Goal: Transaction & Acquisition: Download file/media

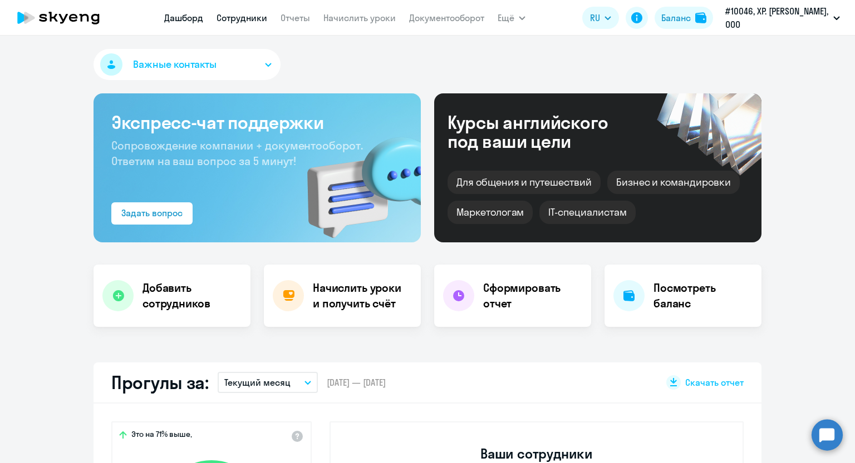
click at [236, 19] on link "Сотрудники" at bounding box center [241, 17] width 51 height 11
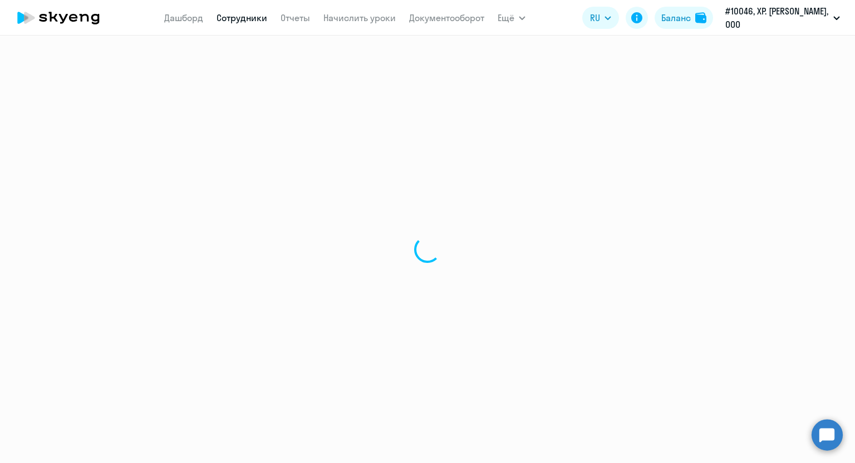
select select "30"
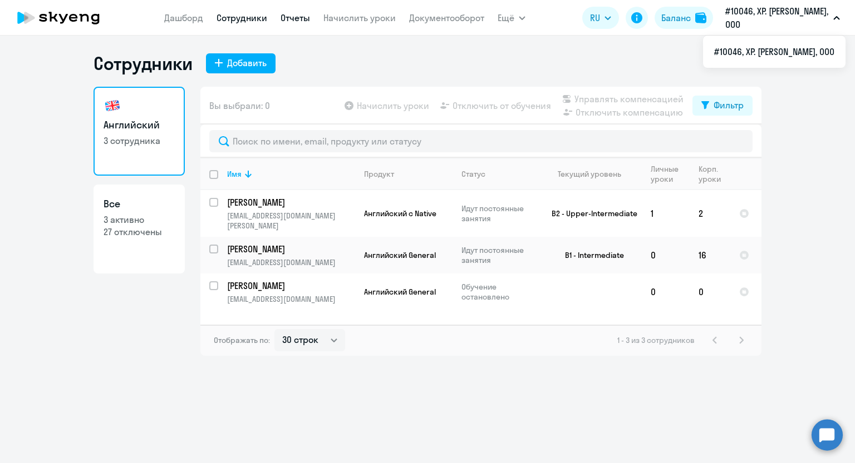
click at [294, 19] on link "Отчеты" at bounding box center [294, 17] width 29 height 11
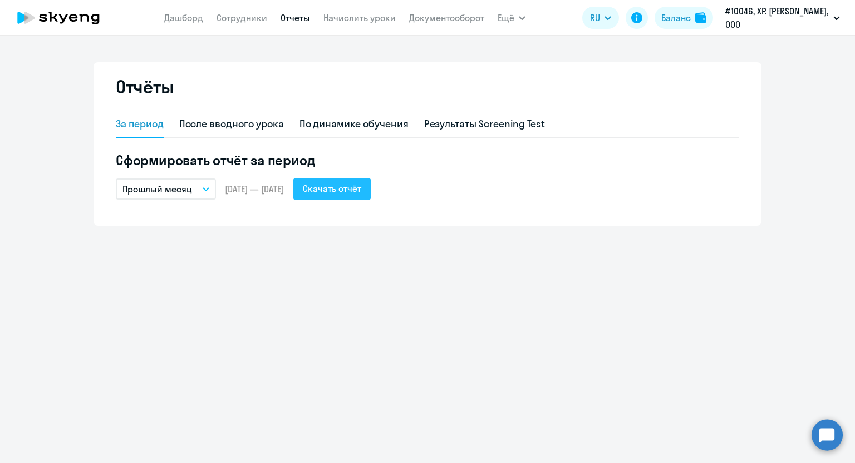
click at [358, 187] on div "Скачать отчёт" at bounding box center [332, 188] width 58 height 13
